Goal: Information Seeking & Learning: Learn about a topic

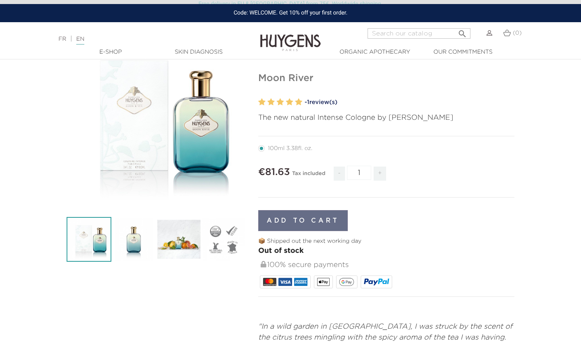
scroll to position [74, 0]
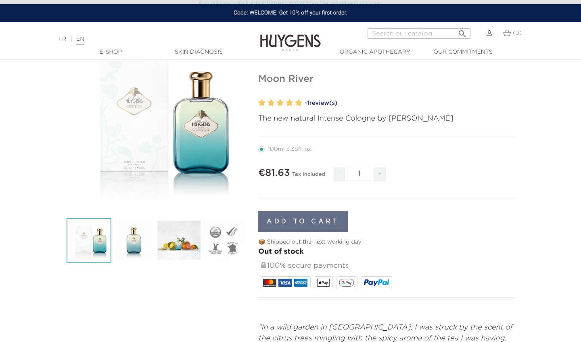
click at [184, 257] on img at bounding box center [179, 240] width 45 height 45
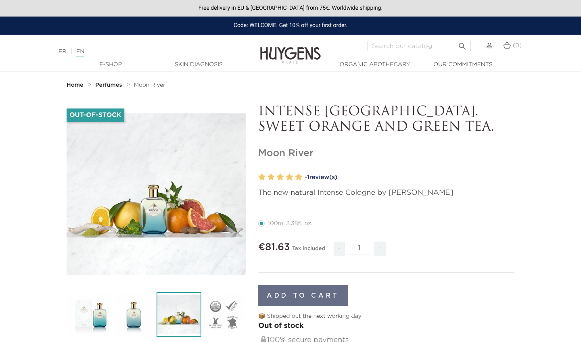
scroll to position [0, 0]
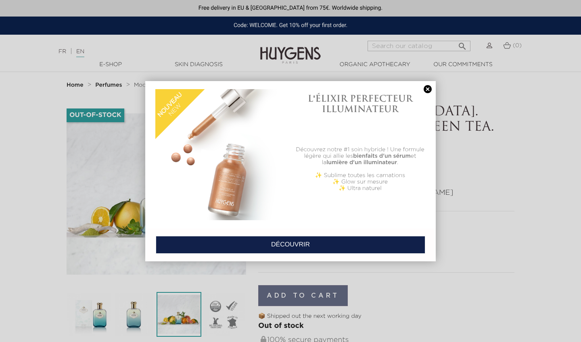
click at [427, 91] on link at bounding box center [427, 89] width 11 height 8
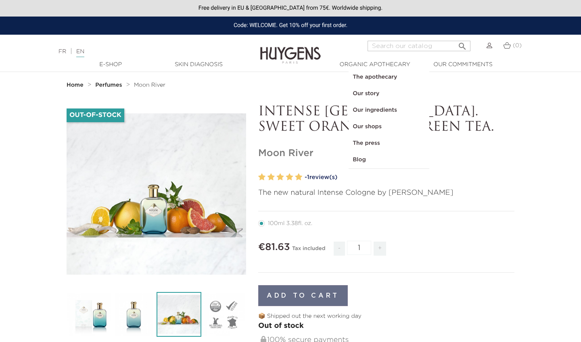
click at [378, 109] on link "Our ingredients" at bounding box center [389, 110] width 81 height 17
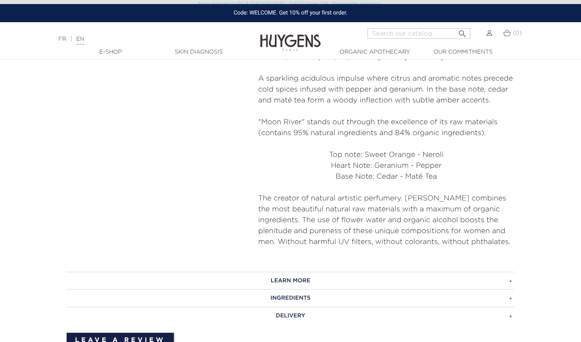
scroll to position [437, 0]
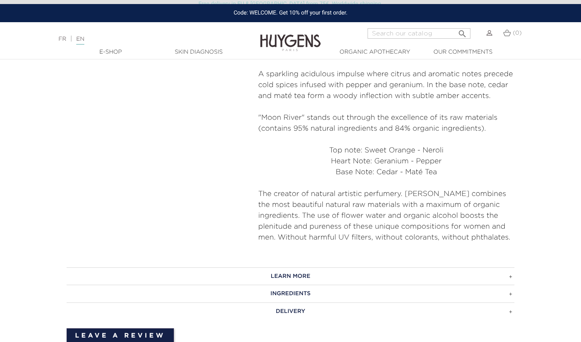
click at [333, 298] on h3 "Ingredients" at bounding box center [291, 294] width 448 height 18
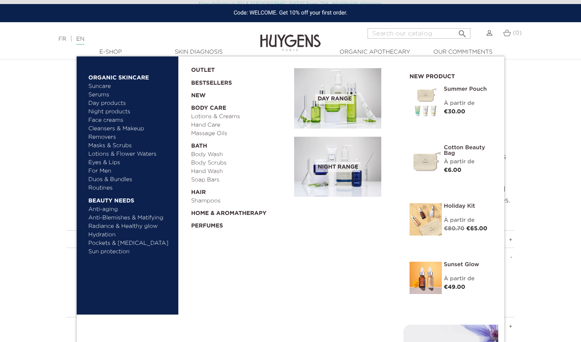
scroll to position [475, 0]
click at [210, 213] on link "  Home & Aromatherapy" at bounding box center [240, 211] width 98 height 13
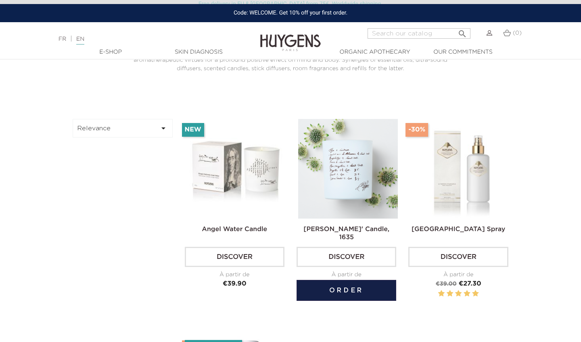
scroll to position [232, 0]
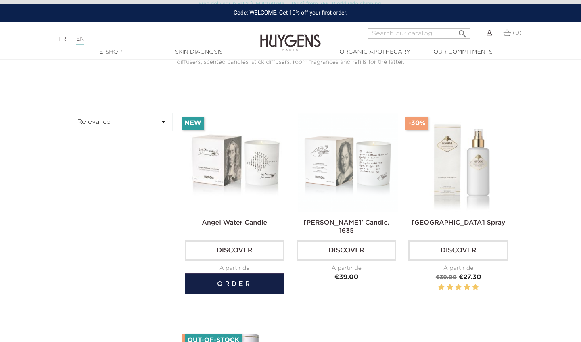
click at [232, 219] on h2 "Angel Water Candle" at bounding box center [235, 226] width 100 height 16
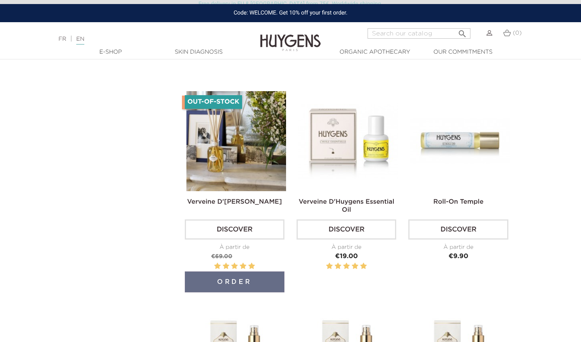
scroll to position [469, 0]
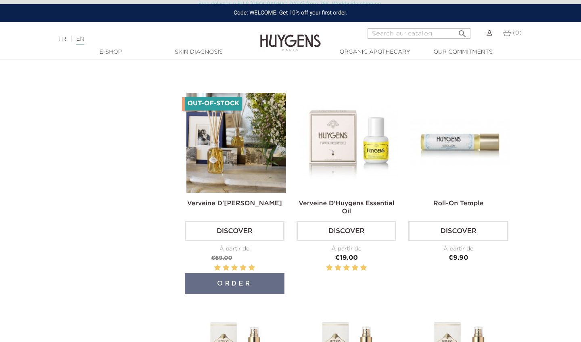
click at [233, 205] on h2 "Verveine D'[PERSON_NAME]" at bounding box center [235, 207] width 100 height 16
click at [228, 159] on img at bounding box center [236, 143] width 100 height 100
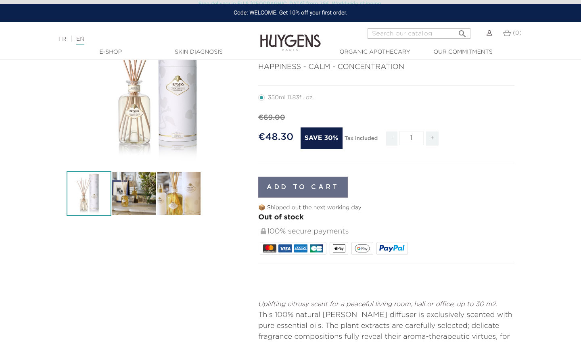
scroll to position [124, 0]
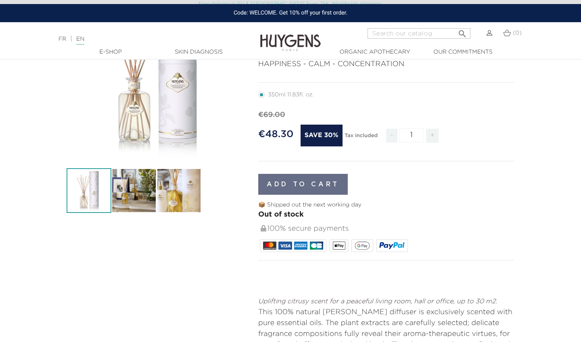
click at [136, 196] on img at bounding box center [133, 190] width 45 height 45
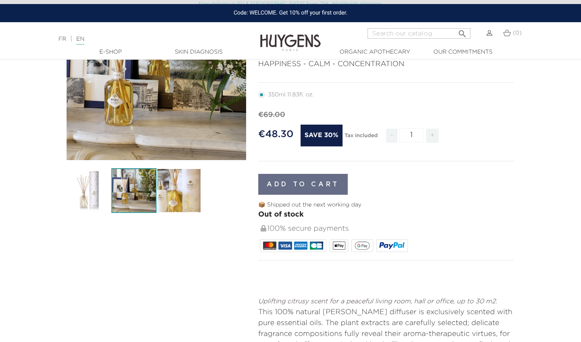
click at [185, 196] on img at bounding box center [179, 190] width 45 height 45
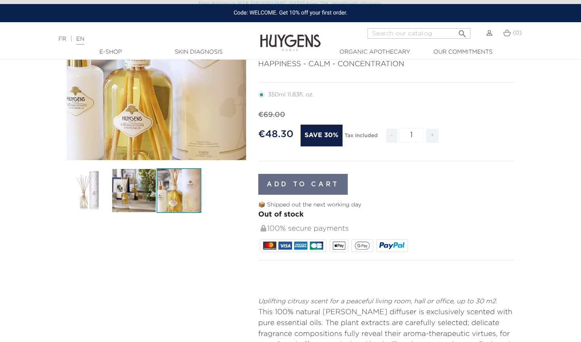
click at [84, 194] on img at bounding box center [89, 190] width 45 height 45
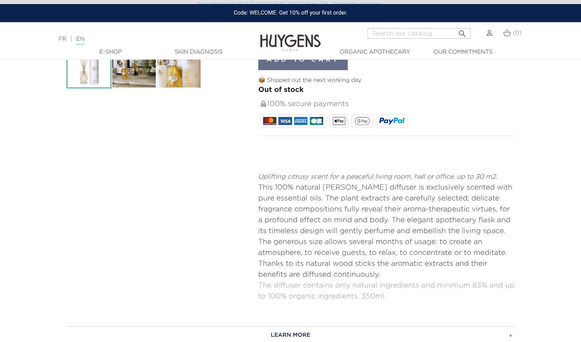
scroll to position [297, 0]
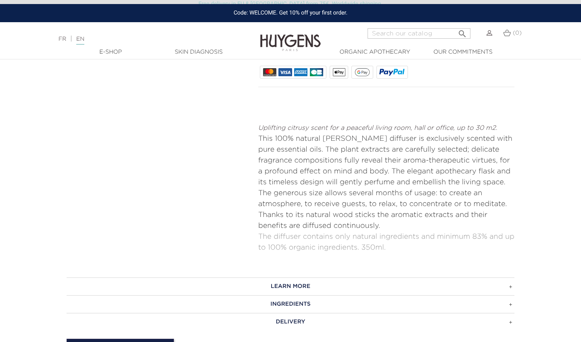
click at [336, 302] on h3 "INGREDIENTS" at bounding box center [291, 304] width 448 height 18
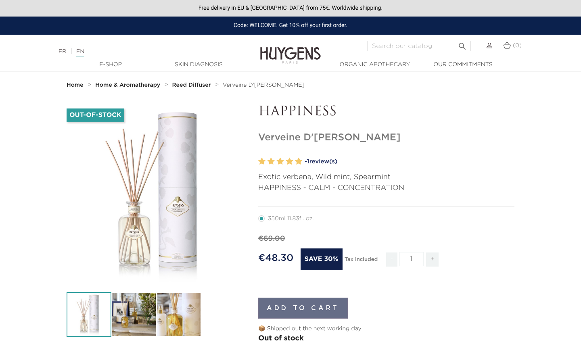
scroll to position [0, 0]
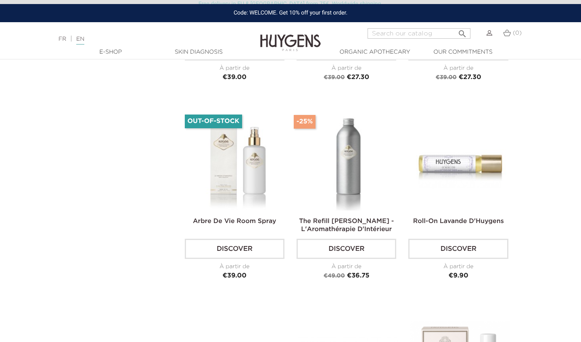
scroll to position [863, 0]
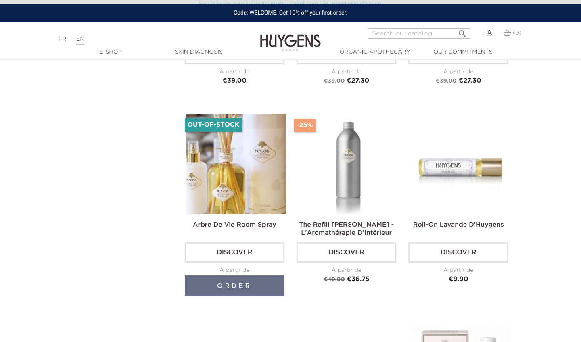
click at [253, 224] on link "Arbre De Vie Room Spray" at bounding box center [235, 225] width 84 height 6
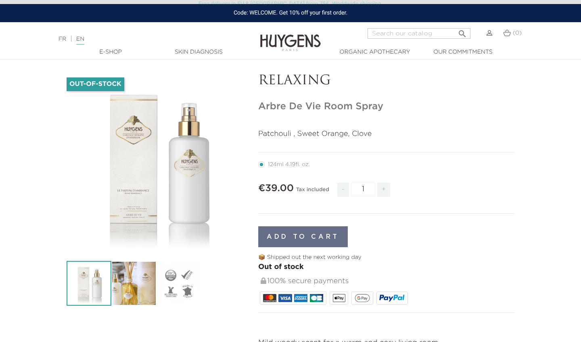
scroll to position [33, 0]
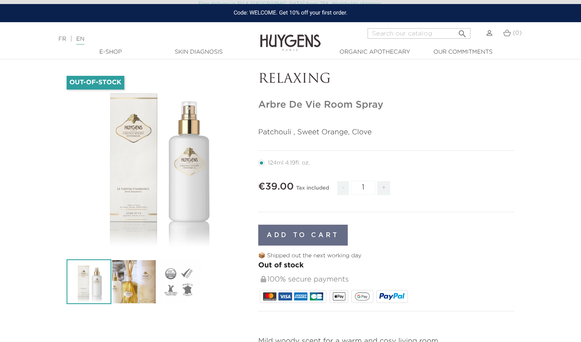
click at [123, 284] on img at bounding box center [133, 281] width 45 height 45
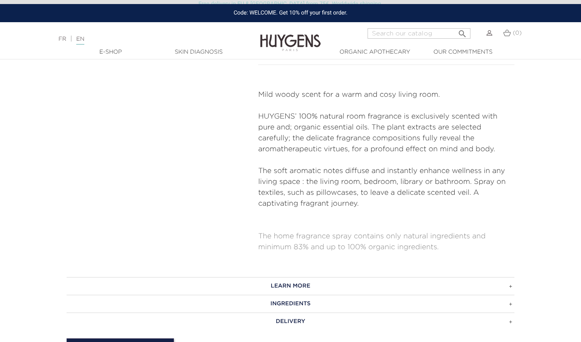
scroll to position [279, 0]
click at [270, 308] on h3 "INGREDIENTS" at bounding box center [291, 304] width 448 height 18
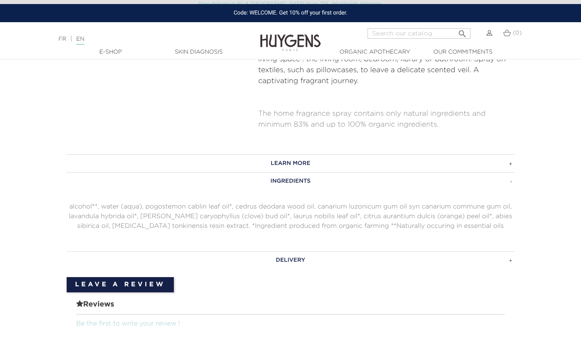
scroll to position [422, 0]
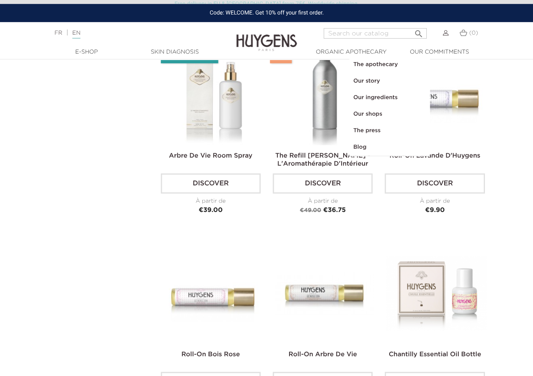
click at [329, 52] on link "  Organic Apothecary" at bounding box center [350, 52] width 81 height 8
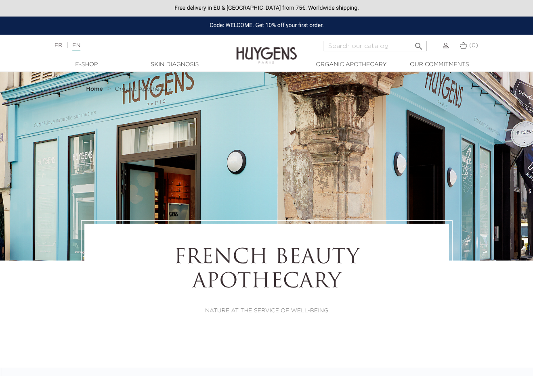
select select "FR"
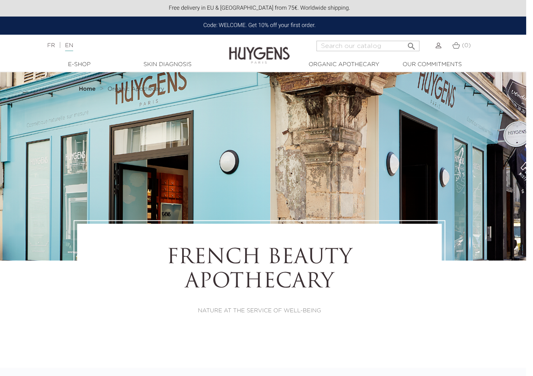
scroll to position [0, 7]
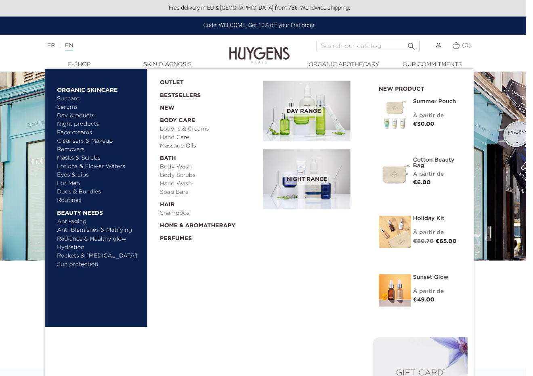
click at [179, 94] on link "Bestsellers" at bounding box center [205, 93] width 90 height 13
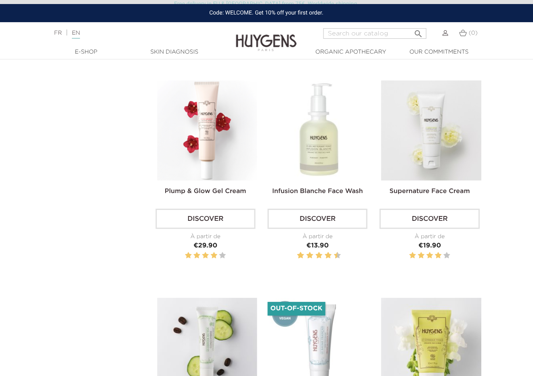
scroll to position [686, 5]
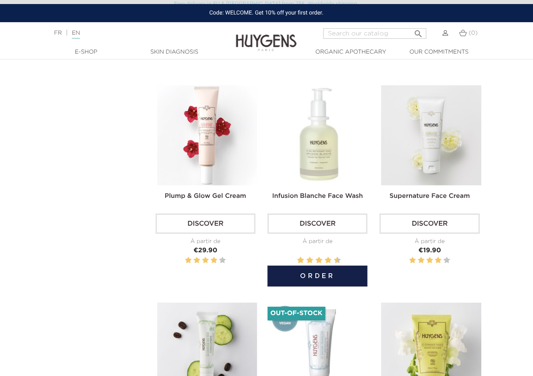
click at [309, 193] on link "Infusion Blanche Face Wash" at bounding box center [317, 196] width 91 height 6
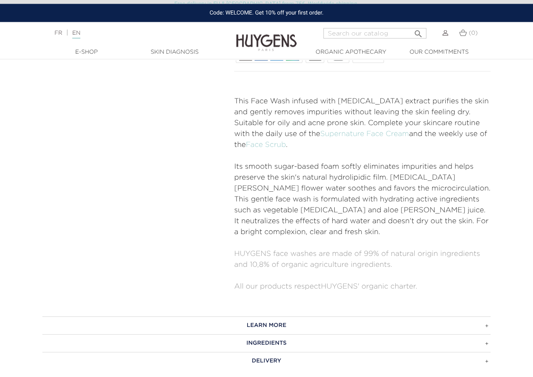
scroll to position [307, 0]
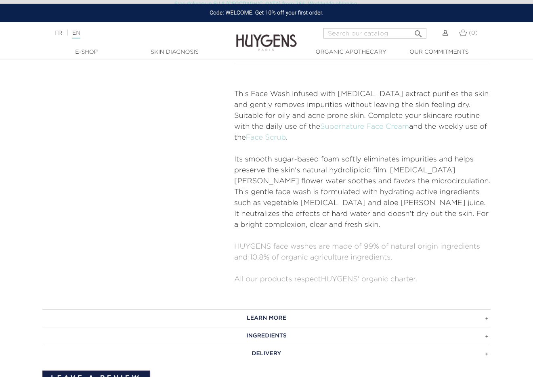
click at [278, 327] on h3 "INGREDIENTS" at bounding box center [266, 336] width 448 height 18
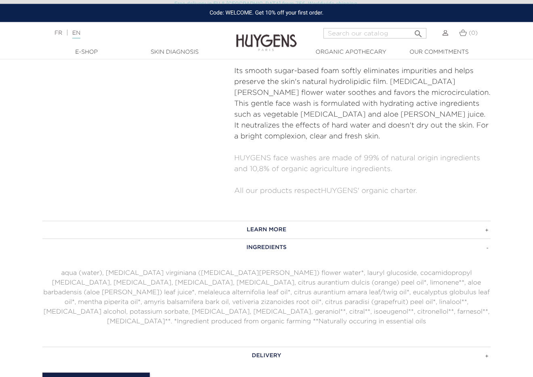
scroll to position [479, 0]
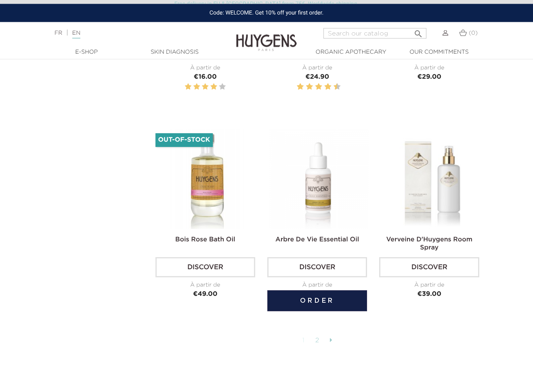
scroll to position [1948, 5]
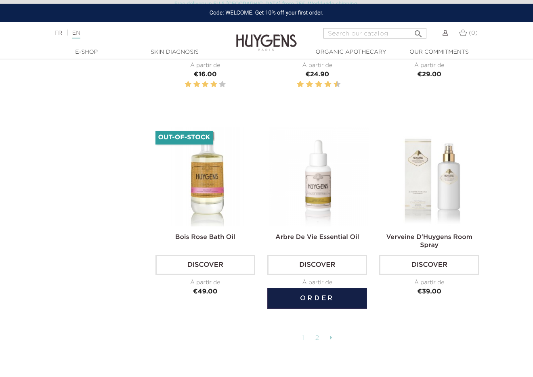
click at [308, 234] on link "Arbre De Vie Essential Oil" at bounding box center [317, 237] width 84 height 6
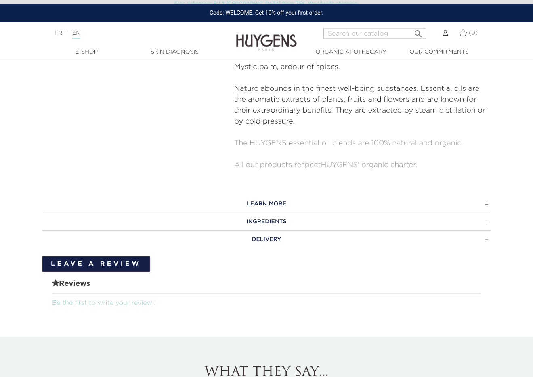
scroll to position [346, 0]
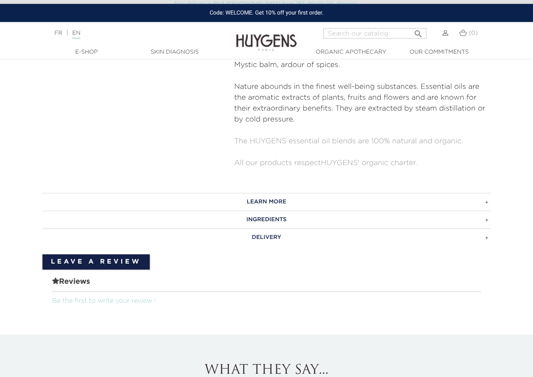
click at [259, 219] on h3 "INGREDIENTS" at bounding box center [266, 220] width 448 height 18
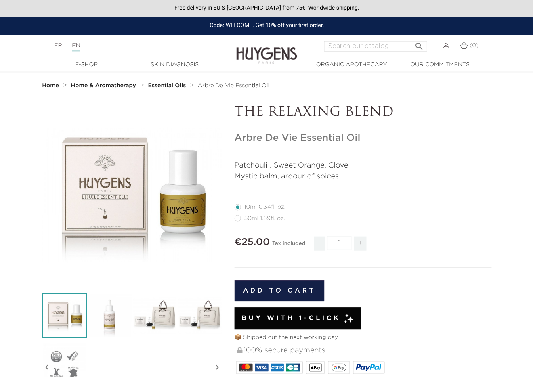
scroll to position [0, 0]
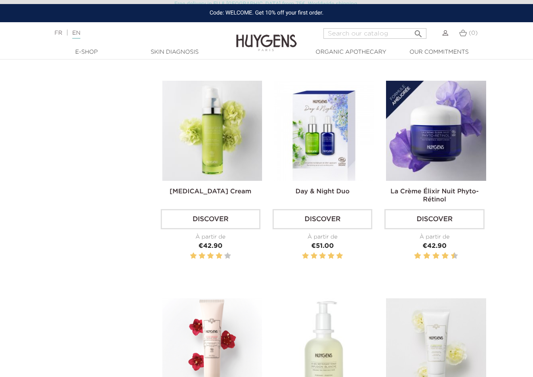
scroll to position [472, 0]
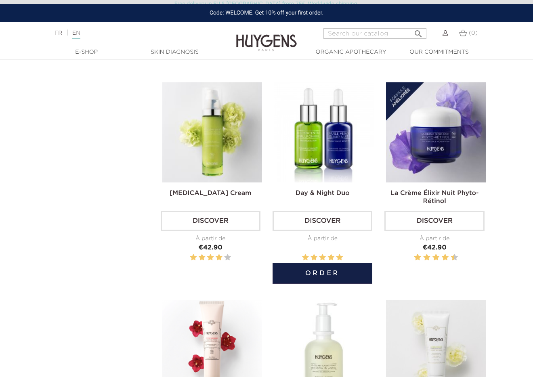
click at [327, 173] on img at bounding box center [324, 132] width 100 height 100
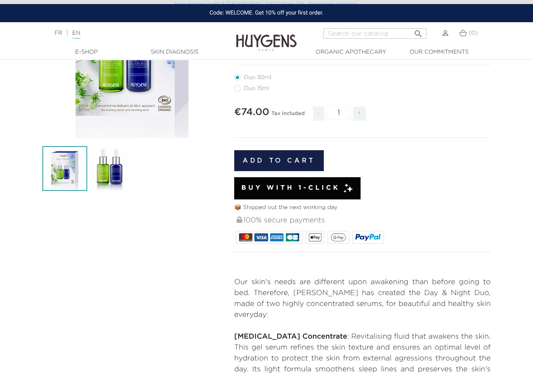
scroll to position [146, 0]
click at [236, 85] on label41"] "Duo 15ml" at bounding box center [256, 88] width 45 height 6
radio input "true"
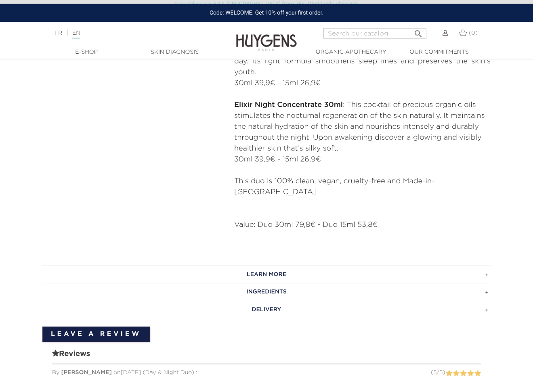
scroll to position [430, 0]
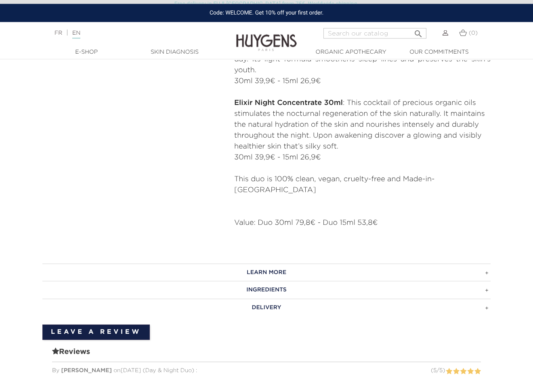
click at [278, 281] on h3 "INGREDIENTS" at bounding box center [266, 290] width 448 height 18
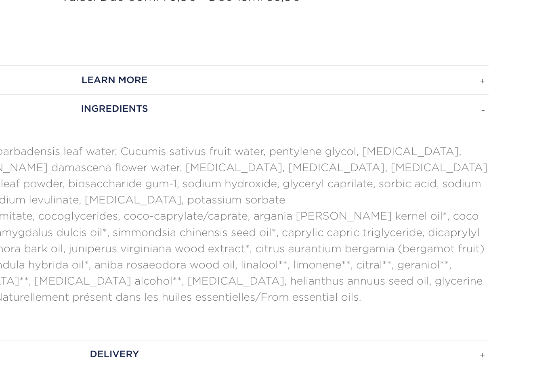
scroll to position [583, 0]
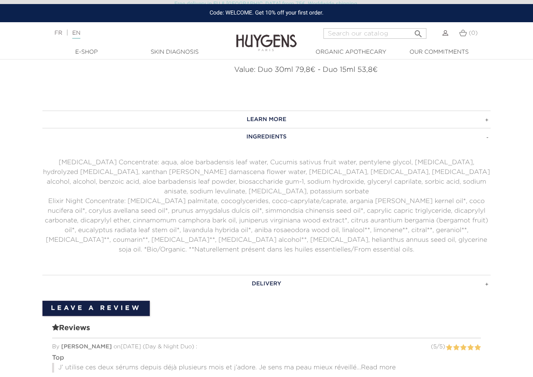
radio input "true"
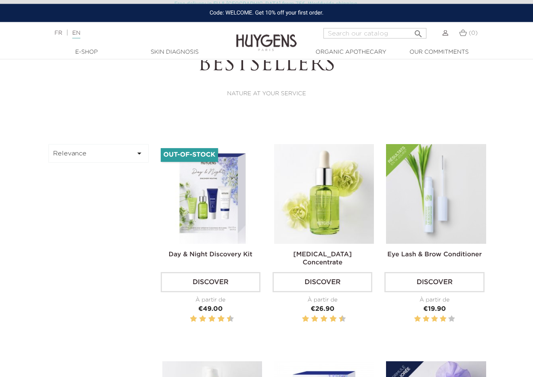
scroll to position [234, 0]
